Goal: Task Accomplishment & Management: Use online tool/utility

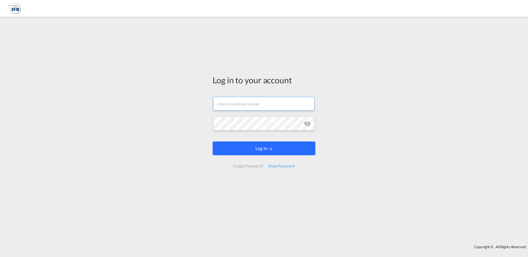
type input "[EMAIL_ADDRESS][DOMAIN_NAME]"
click at [269, 149] on md-icon "LOGIN" at bounding box center [271, 149] width 4 height 4
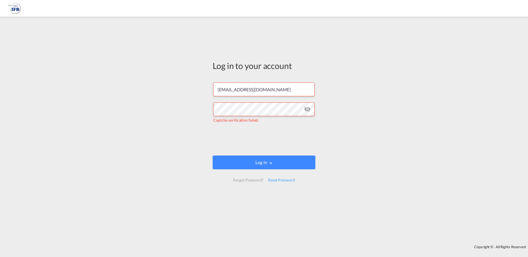
click at [307, 109] on md-icon "icon-eye-off" at bounding box center [307, 109] width 7 height 7
click at [263, 162] on button "Log In" at bounding box center [264, 163] width 103 height 14
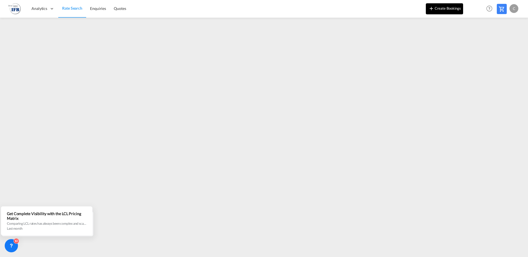
click at [433, 7] on md-icon "icon-plus 400-fg" at bounding box center [431, 8] width 7 height 7
click at [12, 9] on img at bounding box center [14, 8] width 12 height 12
click at [15, 8] on img at bounding box center [14, 8] width 12 height 12
click at [70, 9] on span "Rate Search" at bounding box center [72, 8] width 20 height 5
click at [99, 9] on span "Enquiries" at bounding box center [98, 8] width 16 height 5
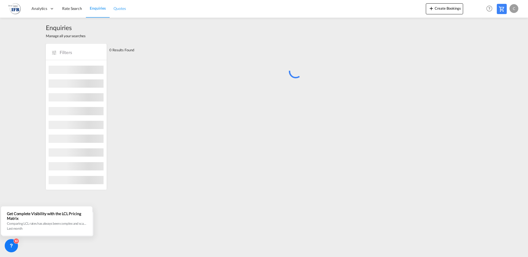
click at [120, 8] on span "Quotes" at bounding box center [119, 8] width 12 height 5
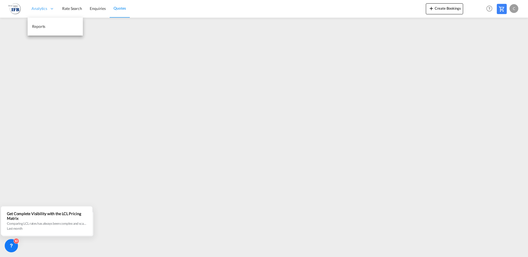
click at [54, 8] on div "Analytics" at bounding box center [43, 9] width 31 height 18
click at [70, 8] on span "Rate Search" at bounding box center [72, 8] width 20 height 5
click at [95, 8] on span "Enquiries" at bounding box center [98, 8] width 16 height 5
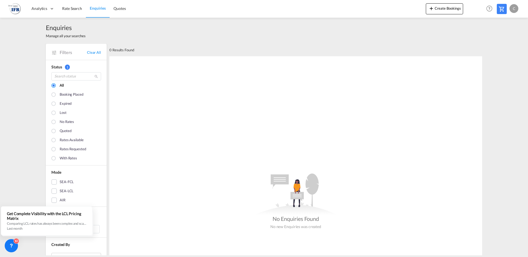
click at [19, 10] on img at bounding box center [14, 8] width 12 height 12
click at [513, 9] on div "C" at bounding box center [513, 8] width 9 height 9
click at [14, 9] on md-backdrop at bounding box center [264, 128] width 528 height 257
click at [60, 51] on span "Filters" at bounding box center [73, 52] width 27 height 6
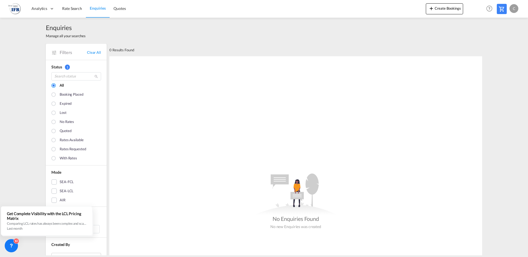
click at [515, 7] on div "C" at bounding box center [513, 8] width 9 height 9
